Goal: Task Accomplishment & Management: Manage account settings

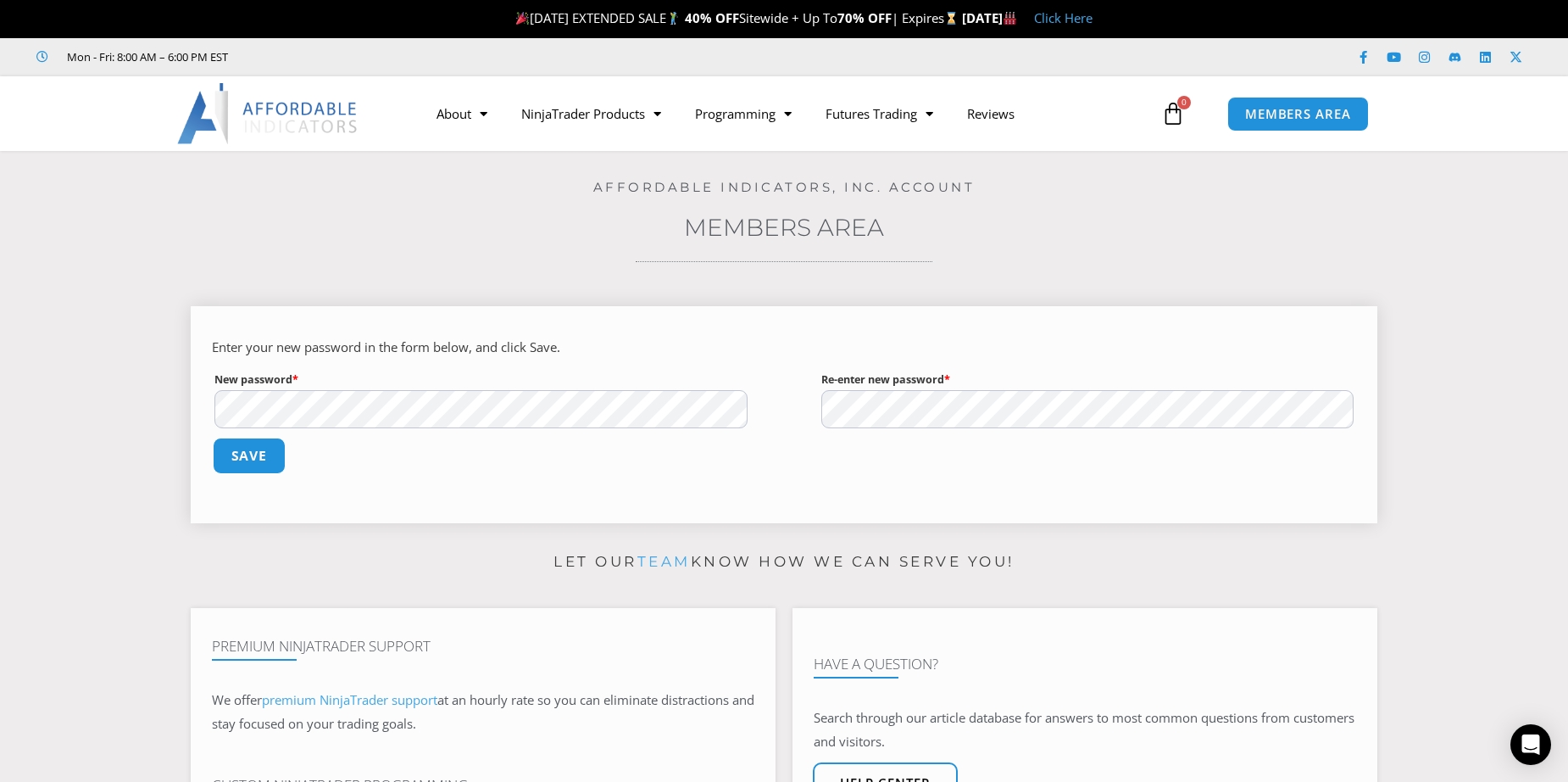
click at [243, 464] on button "Save" at bounding box center [249, 455] width 73 height 37
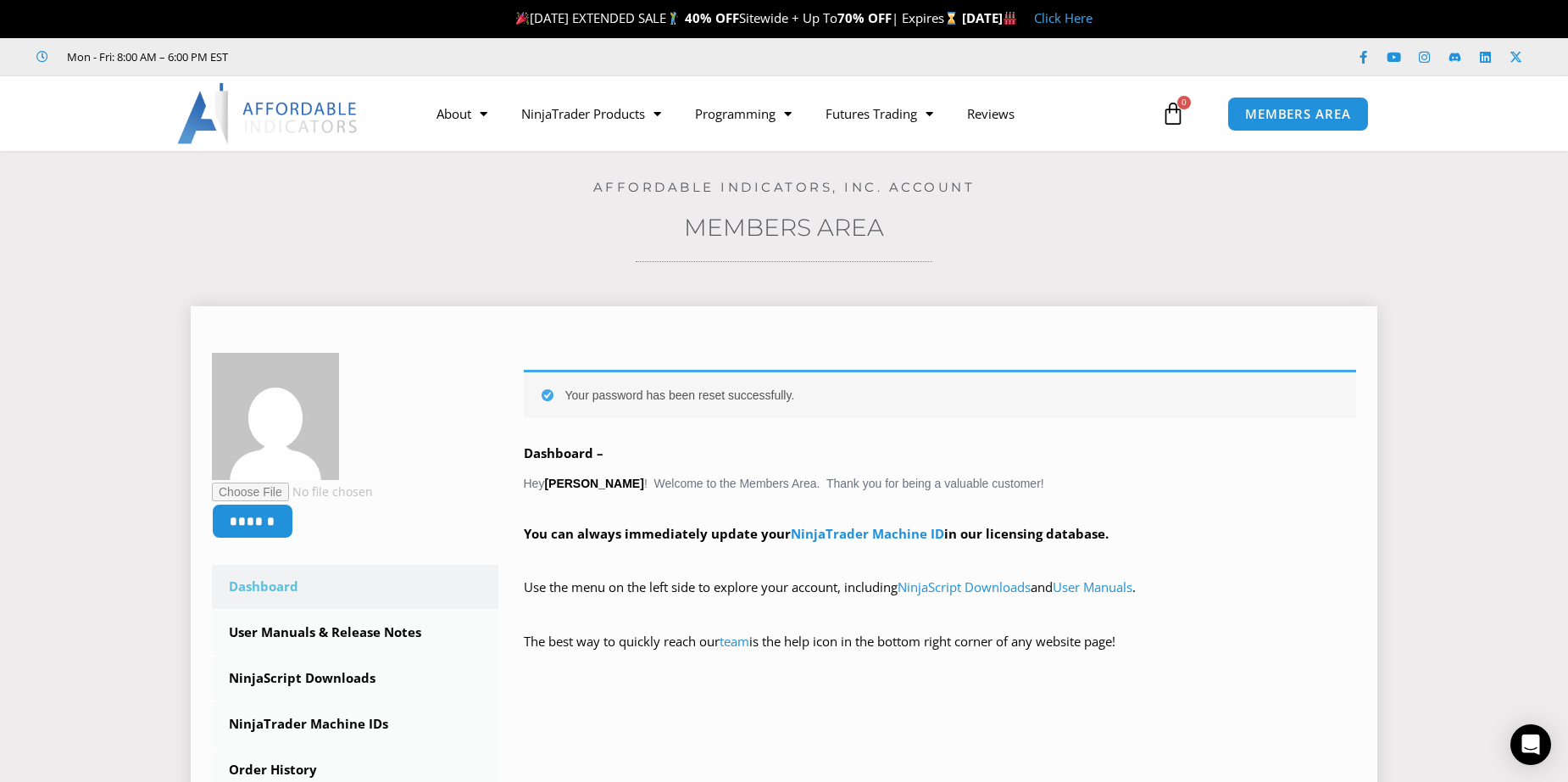
click at [1223, 488] on div "Your password has been reset successfully. Dashboard – Hey Antonio Cacho ! Welc…" at bounding box center [941, 524] width 833 height 307
click at [852, 531] on link "NinjaTrader Machine ID" at bounding box center [867, 533] width 153 height 17
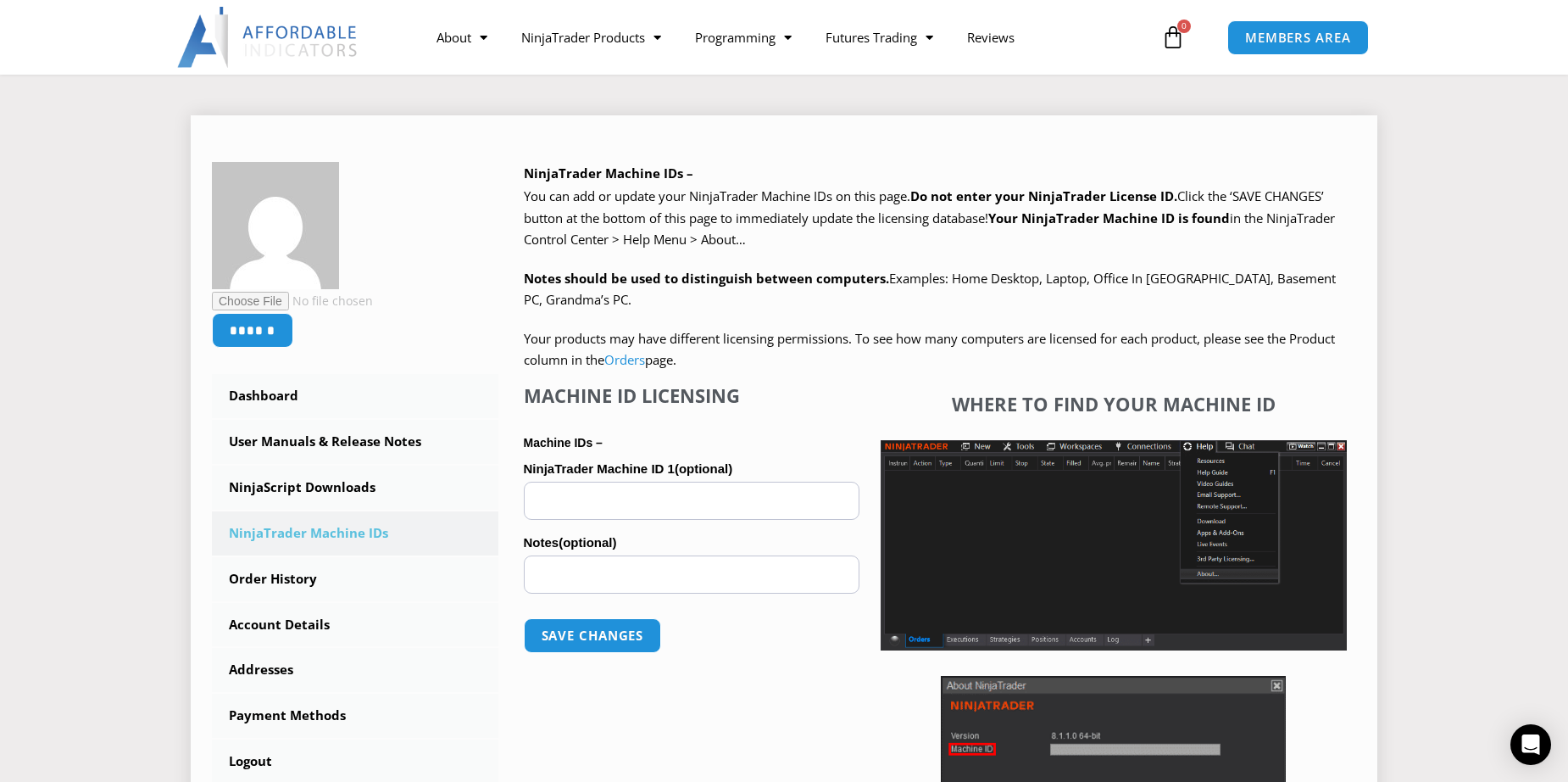
scroll to position [254, 0]
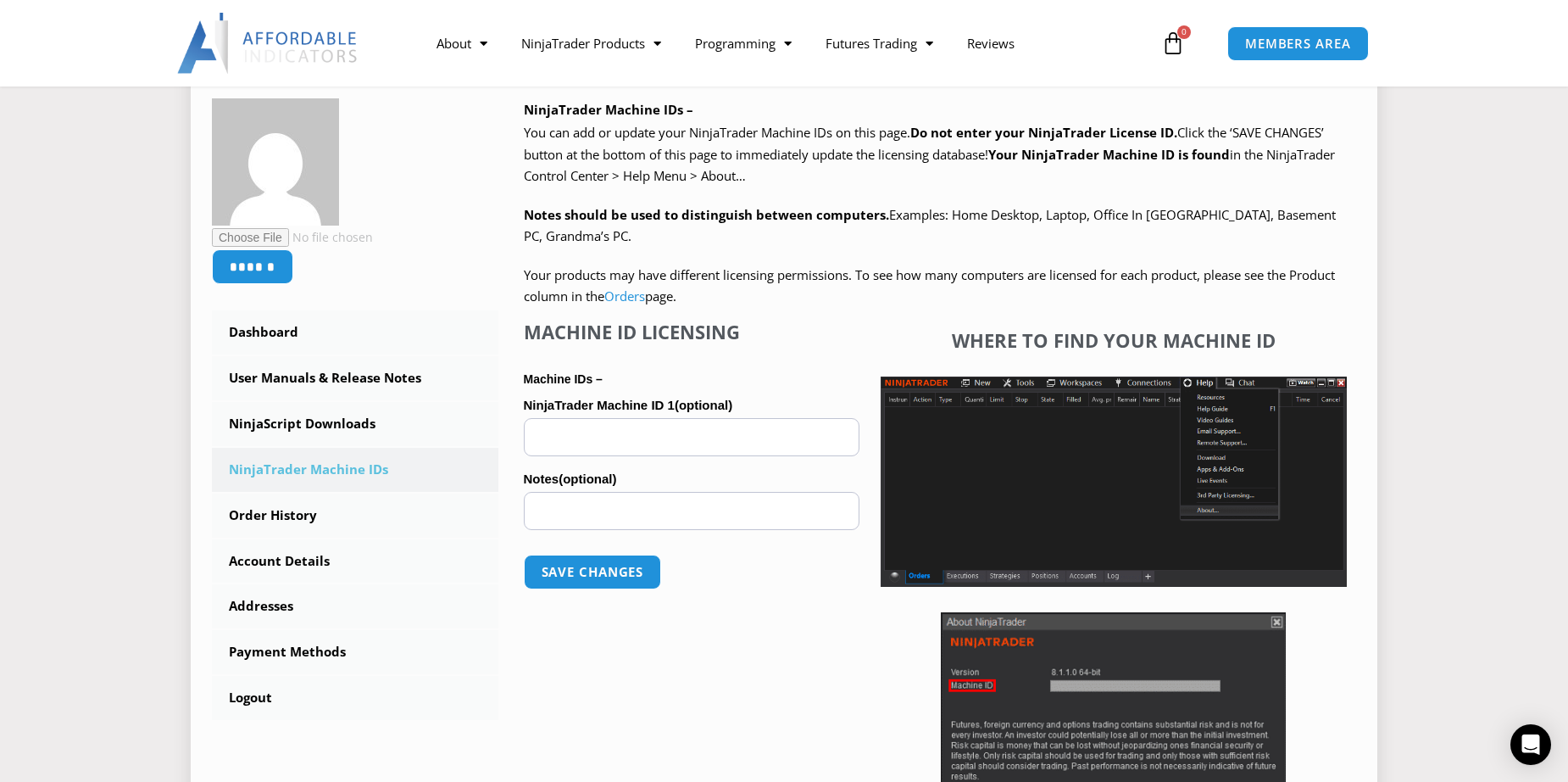
paste input "**********"
type input "**********"
click at [565, 571] on button "Save changes" at bounding box center [592, 572] width 145 height 37
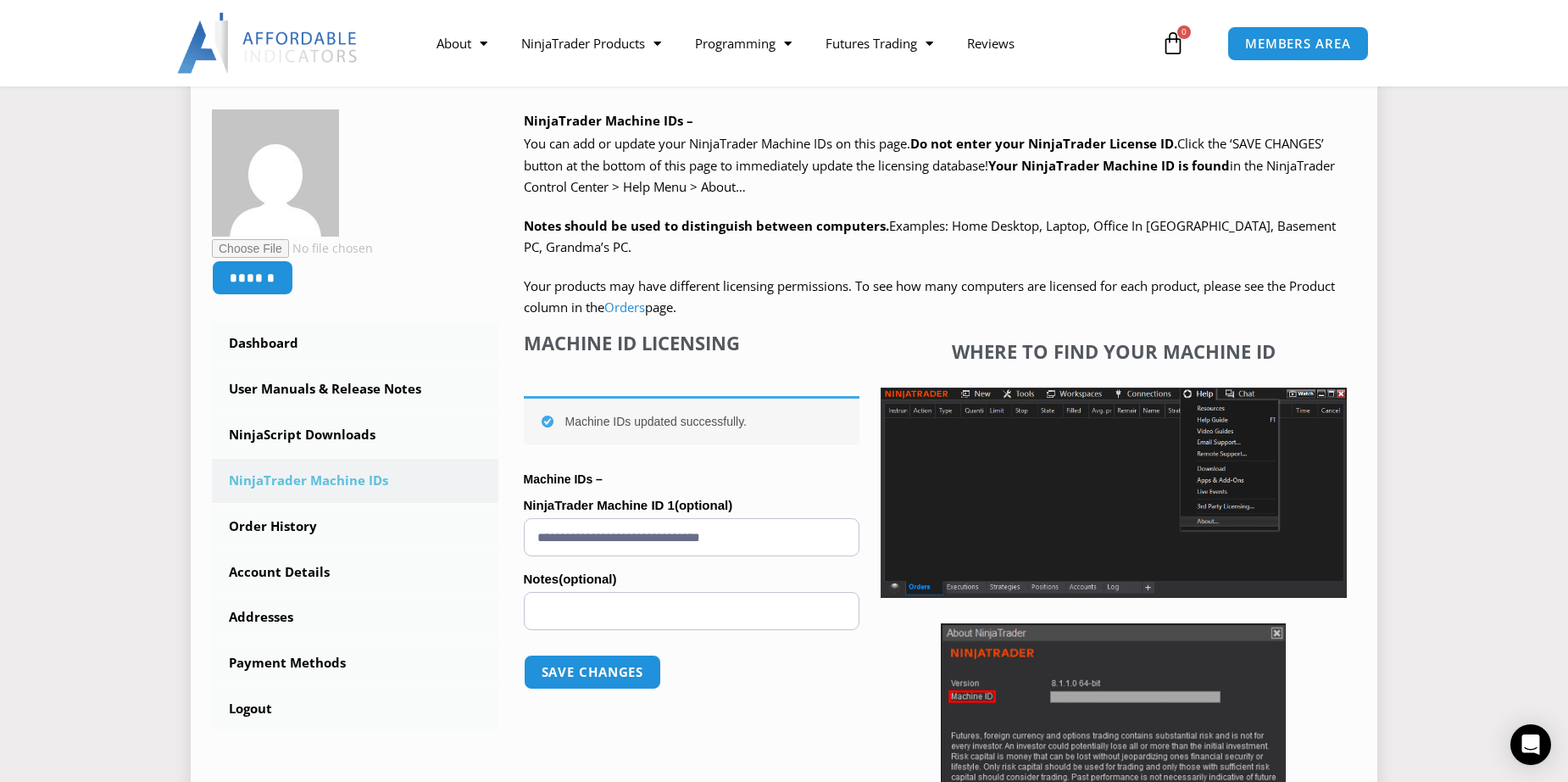
scroll to position [254, 0]
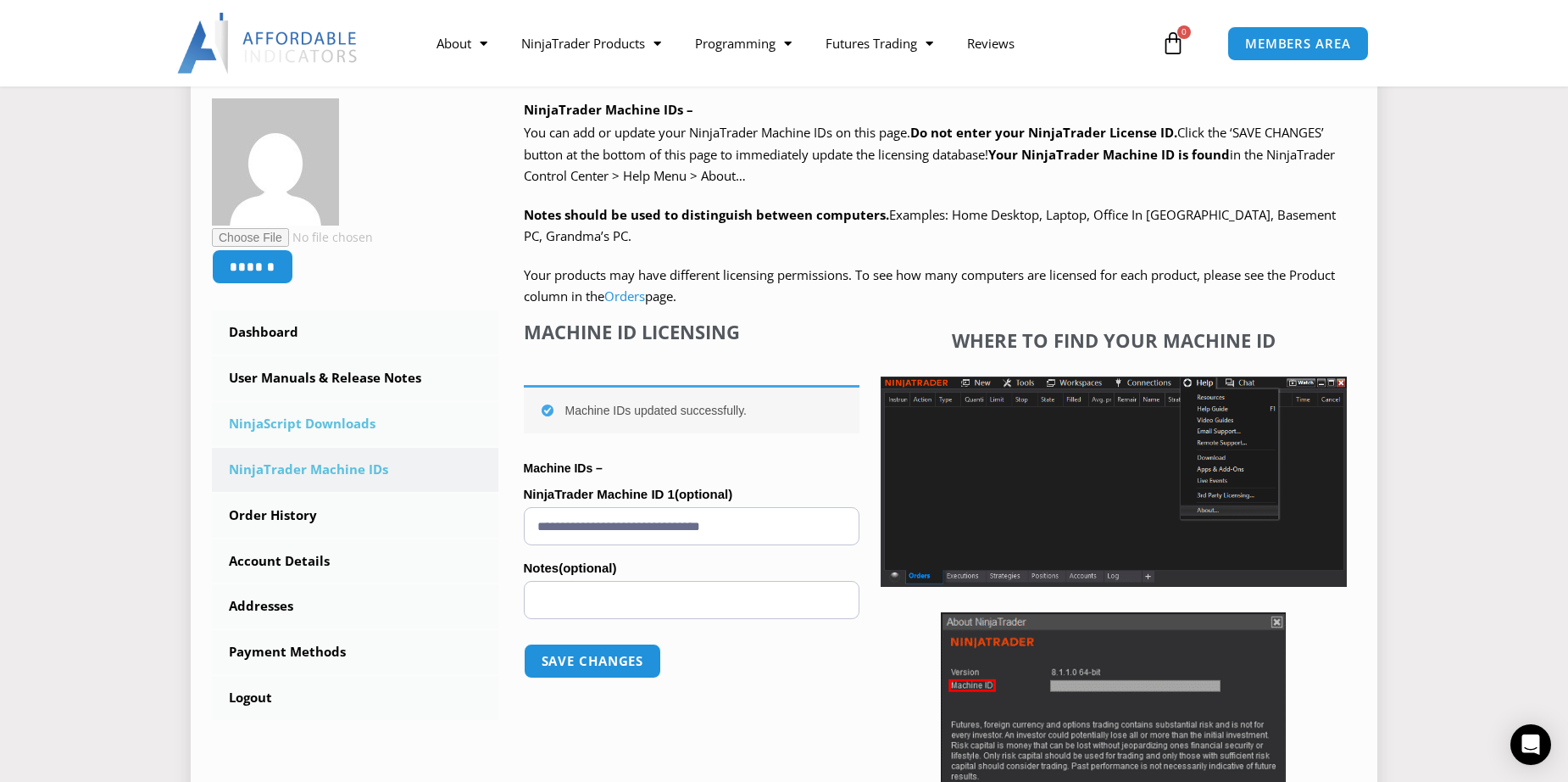
click at [321, 424] on link "NinjaScript Downloads" at bounding box center [355, 424] width 287 height 45
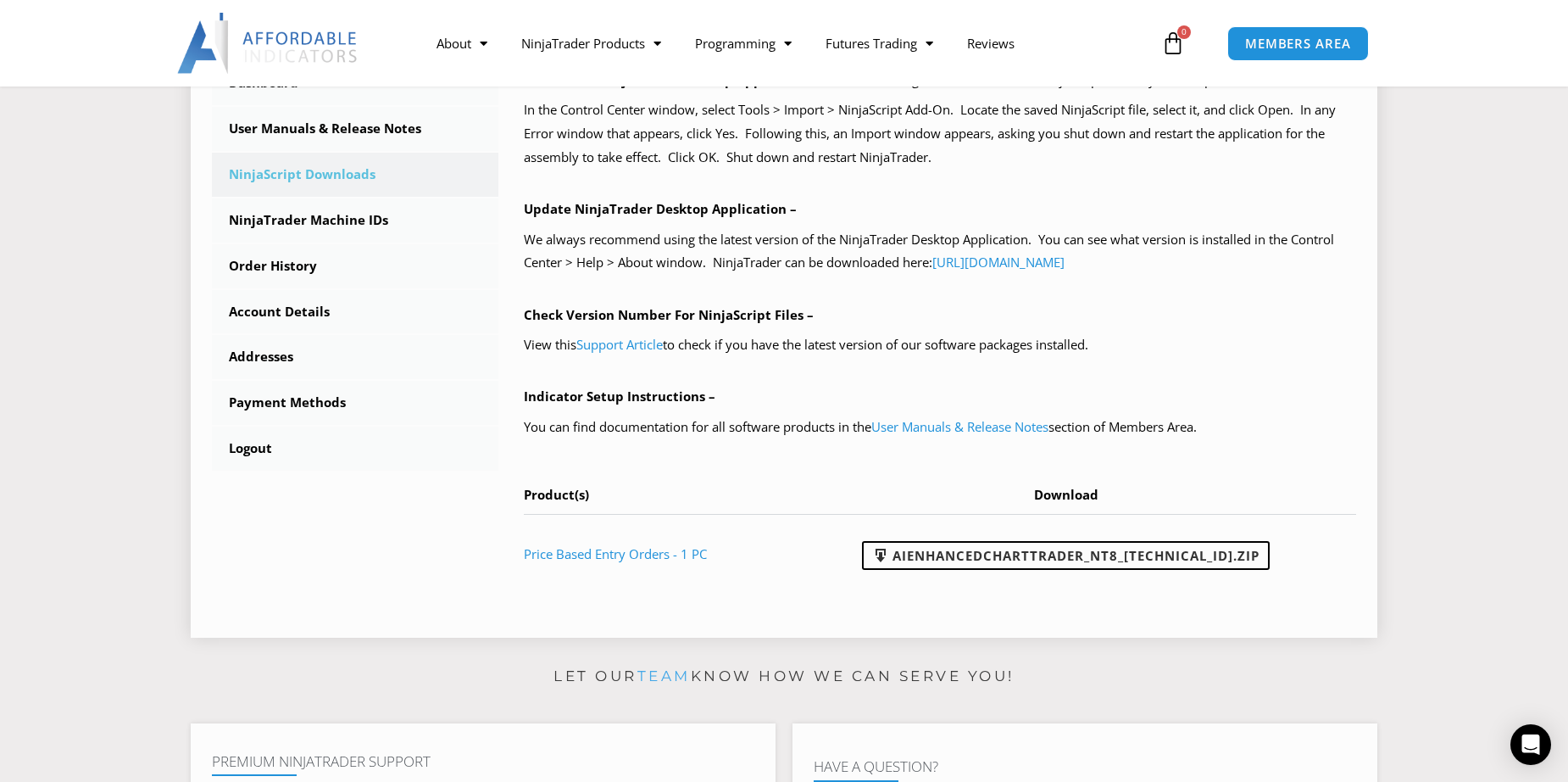
scroll to position [509, 0]
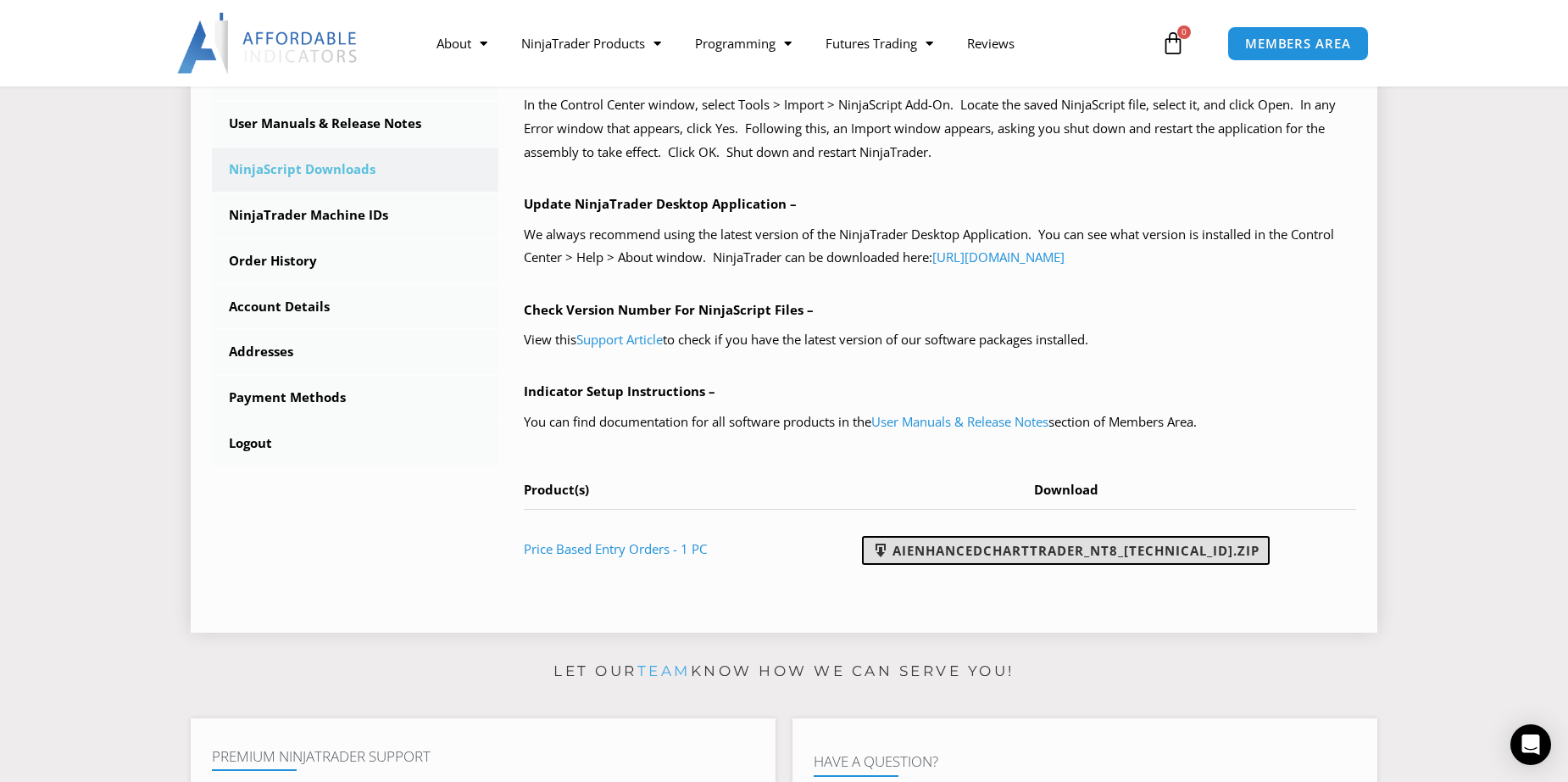
click at [1000, 554] on link "AIEnhancedChartTrader_NT8_25.1.31.1.zip" at bounding box center [1065, 550] width 408 height 29
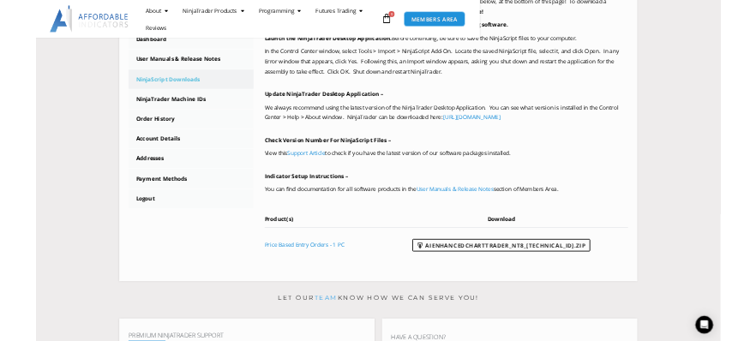
scroll to position [512, 0]
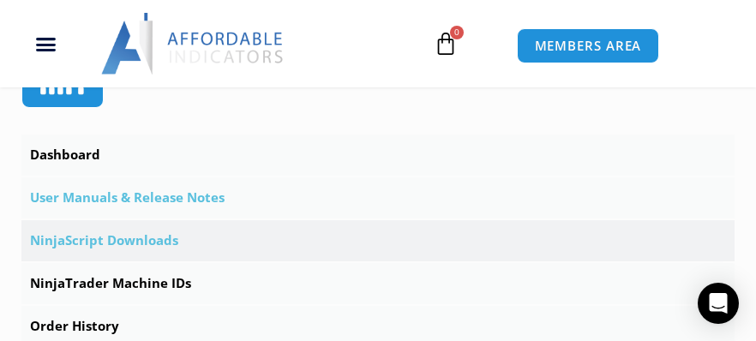
click at [63, 213] on link "User Manuals & Release Notes" at bounding box center [377, 197] width 713 height 41
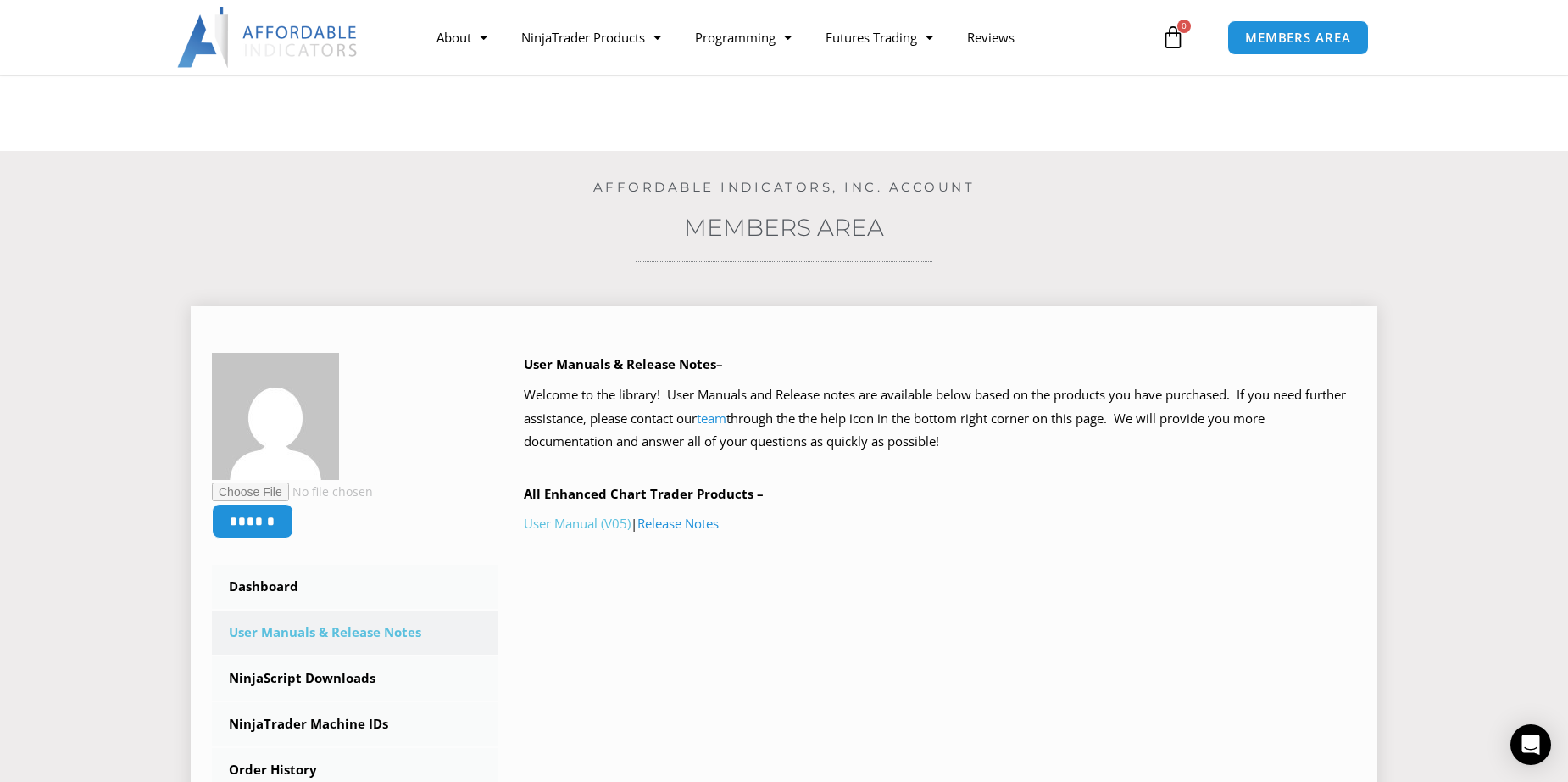
click at [590, 337] on link "User Manual (V05)" at bounding box center [578, 523] width 107 height 17
